Goal: Navigation & Orientation: Go to known website

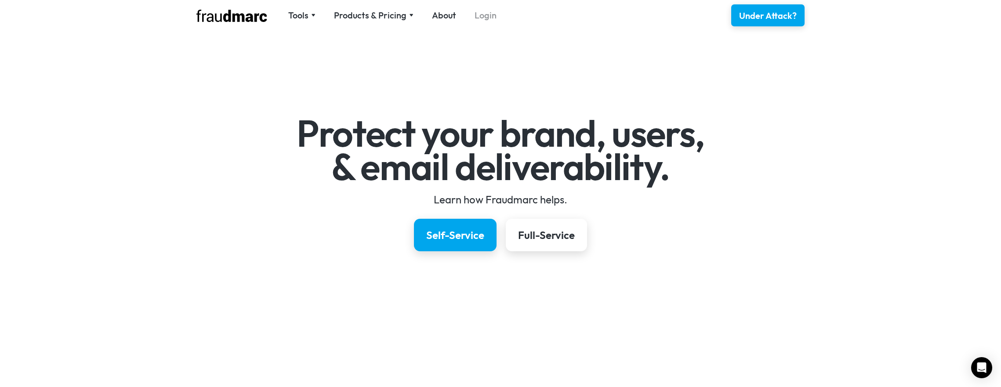
click at [490, 19] on link "Login" at bounding box center [486, 15] width 22 height 12
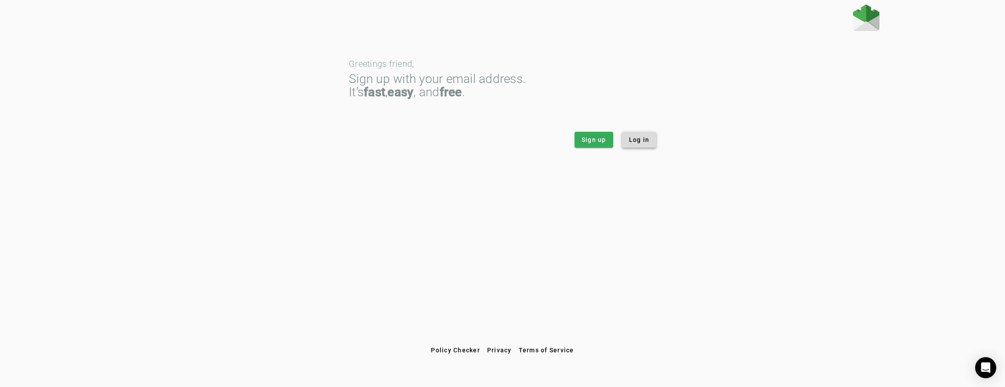
click at [632, 139] on span "Log in" at bounding box center [639, 139] width 21 height 9
